Goal: Check status: Check status

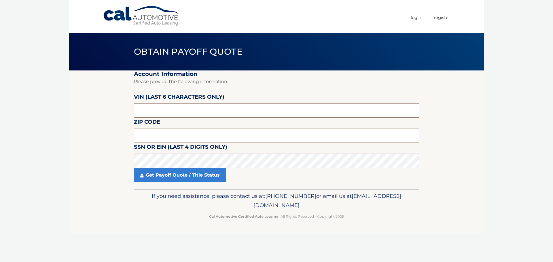
click at [161, 104] on input "text" at bounding box center [276, 110] width 285 height 14
type input "091293"
click at [148, 136] on input "text" at bounding box center [276, 135] width 285 height 14
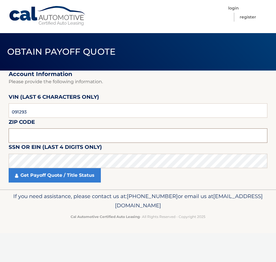
click at [43, 138] on input "text" at bounding box center [138, 135] width 259 height 14
type input "11758"
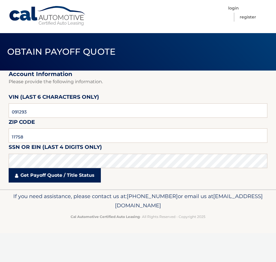
click at [52, 171] on link "Get Payoff Quote / Title Status" at bounding box center [55, 175] width 92 height 14
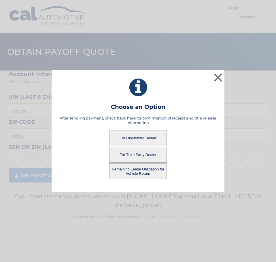
click at [145, 155] on button "For Third Party Dealer" at bounding box center [138, 155] width 58 height 16
click at [135, 153] on button "For Third Party Dealer" at bounding box center [138, 155] width 58 height 16
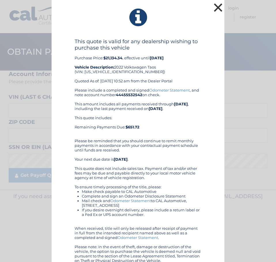
click at [214, 6] on button "×" at bounding box center [218, 8] width 12 height 12
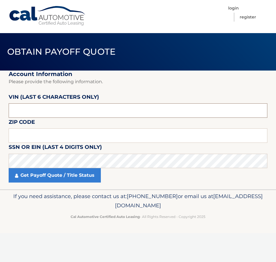
click at [16, 115] on input "text" at bounding box center [138, 110] width 259 height 14
type input "091293"
type input "11758"
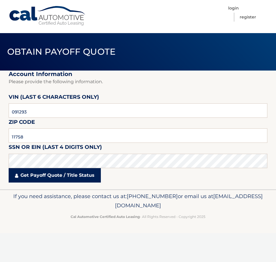
click at [45, 182] on link "Get Payoff Quote / Title Status" at bounding box center [55, 175] width 92 height 14
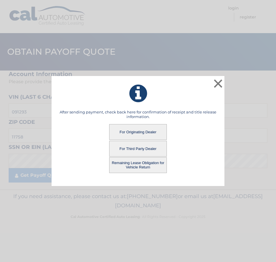
click at [133, 134] on button "For Originating Dealer" at bounding box center [138, 132] width 58 height 16
click at [136, 132] on button "For Originating Dealer" at bounding box center [138, 132] width 58 height 16
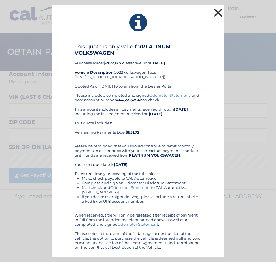
click at [221, 14] on button "×" at bounding box center [218, 13] width 12 height 12
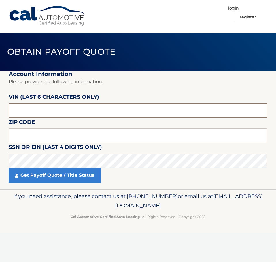
click at [59, 115] on input "text" at bounding box center [138, 110] width 259 height 14
type input "091293"
type input "11758"
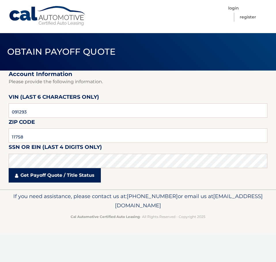
click at [62, 172] on link "Get Payoff Quote / Title Status" at bounding box center [55, 175] width 92 height 14
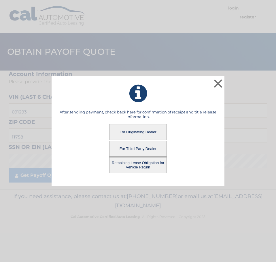
click at [128, 165] on button "Remaining Lease Obligation for Vehicle Return" at bounding box center [138, 165] width 58 height 16
click at [140, 163] on button "Remaining Lease Obligation for Vehicle Return" at bounding box center [138, 165] width 58 height 16
click at [136, 165] on button "Remaining Lease Obligation for Vehicle Return" at bounding box center [138, 165] width 58 height 16
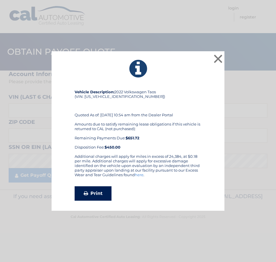
click at [94, 194] on link "Print" at bounding box center [93, 193] width 37 height 14
